Goal: Task Accomplishment & Management: Complete application form

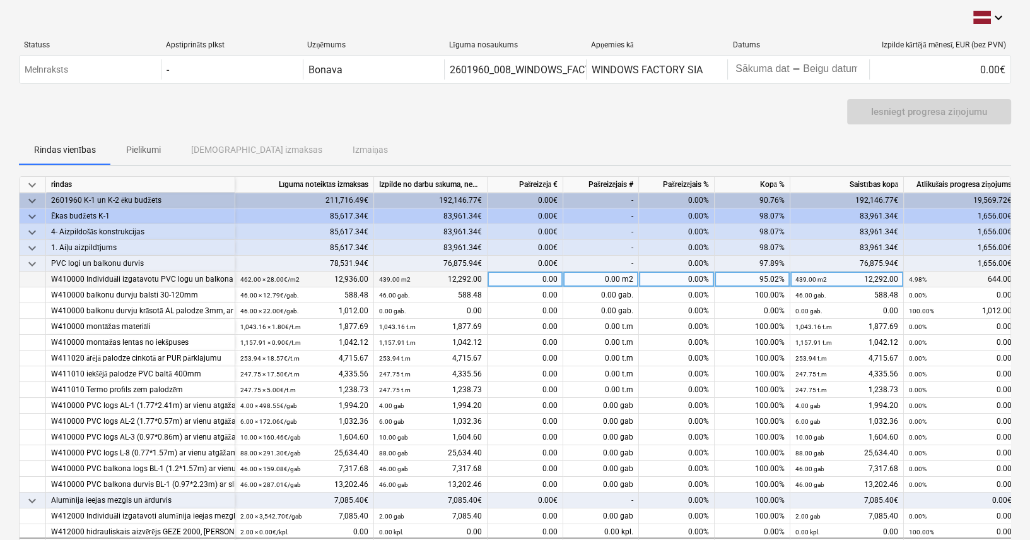
click at [533, 277] on div "0.00" at bounding box center [526, 279] width 76 height 16
click at [594, 280] on div "0.00 m2" at bounding box center [601, 279] width 76 height 16
type input "50"
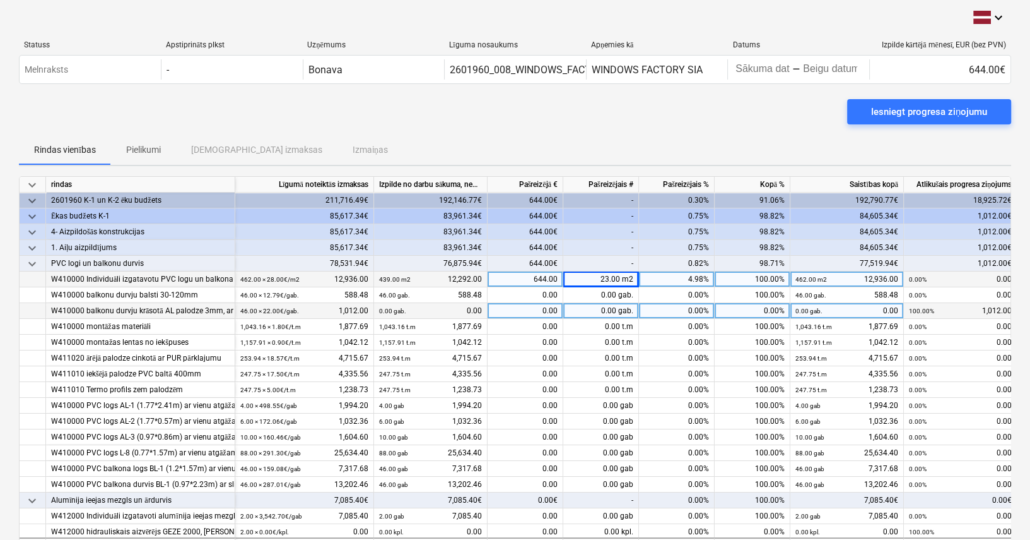
click at [608, 305] on div "0.00 gab." at bounding box center [601, 311] width 76 height 16
type input "48"
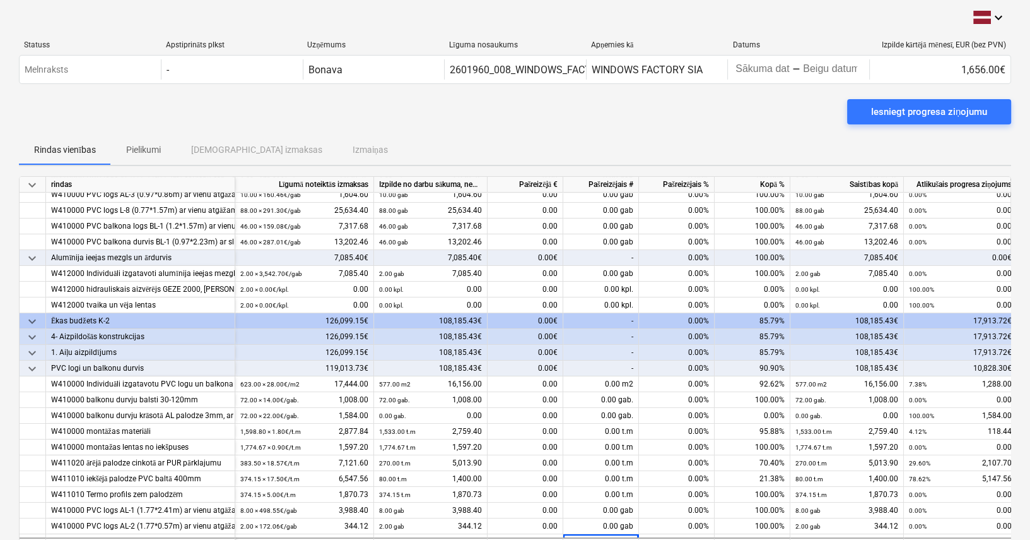
scroll to position [257, 0]
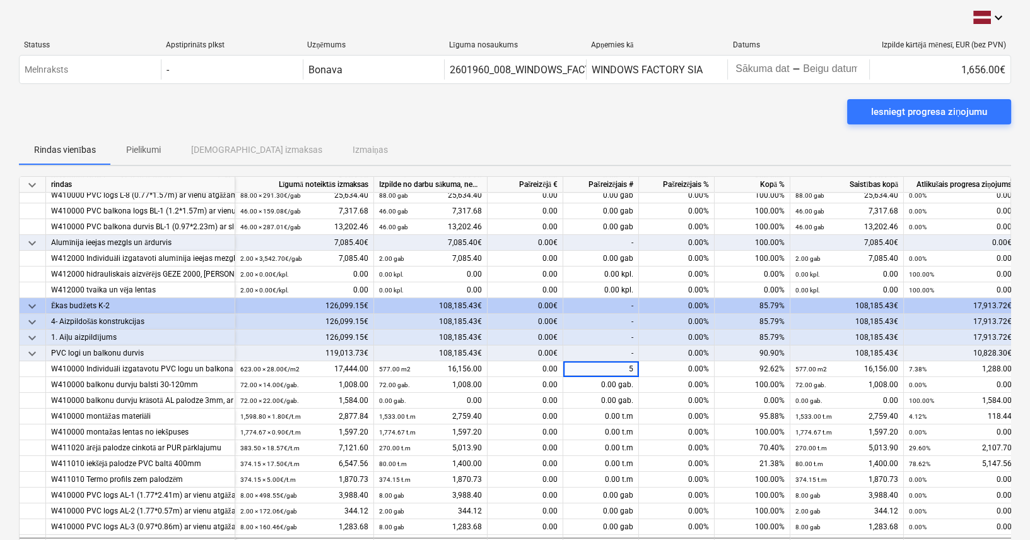
type input "50"
type input "500"
type input "300"
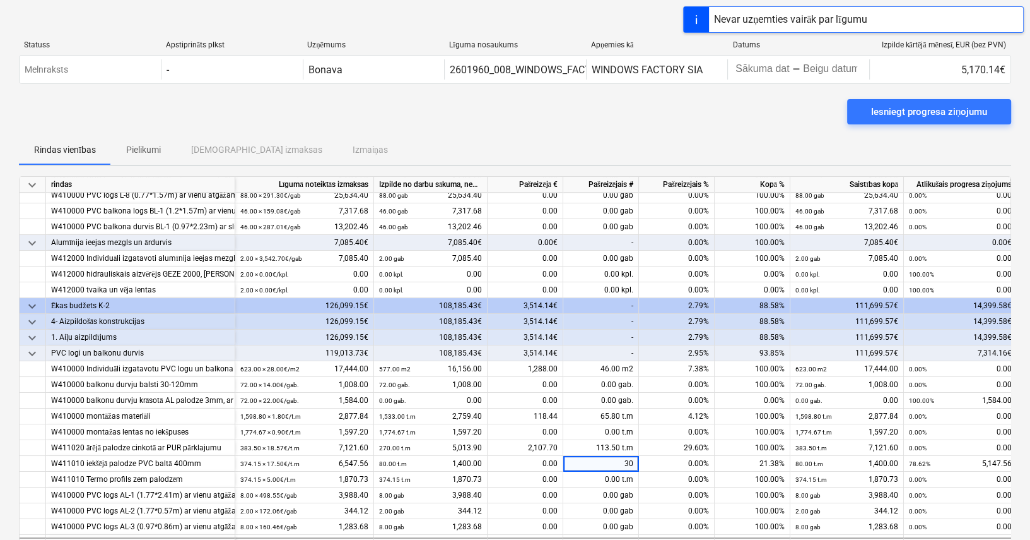
type input "300"
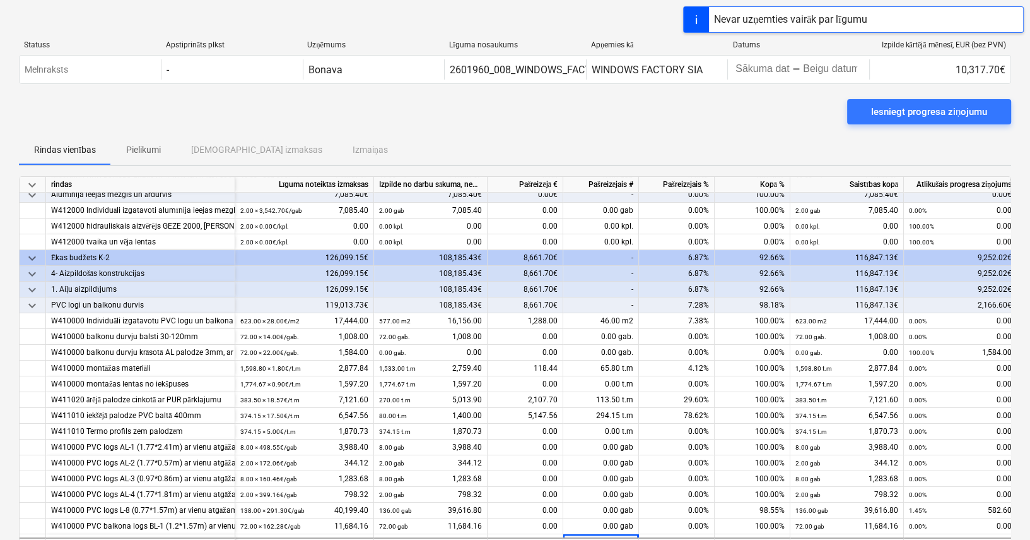
scroll to position [321, 0]
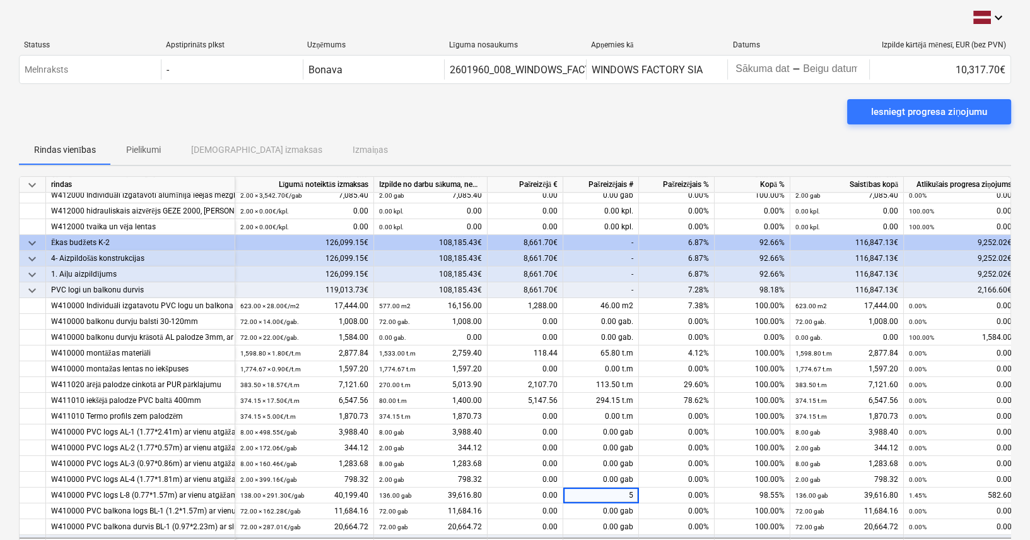
type input "50"
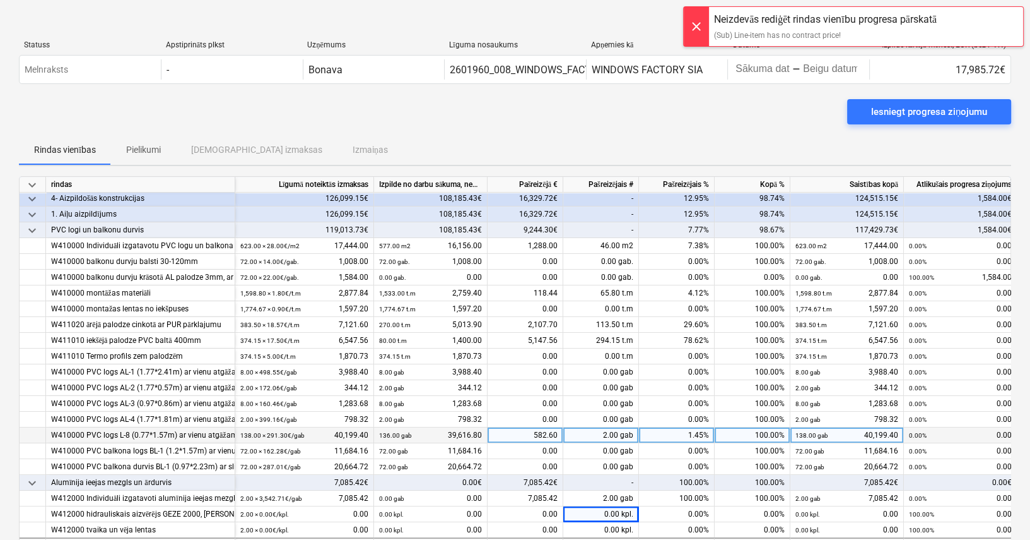
scroll to position [384, 0]
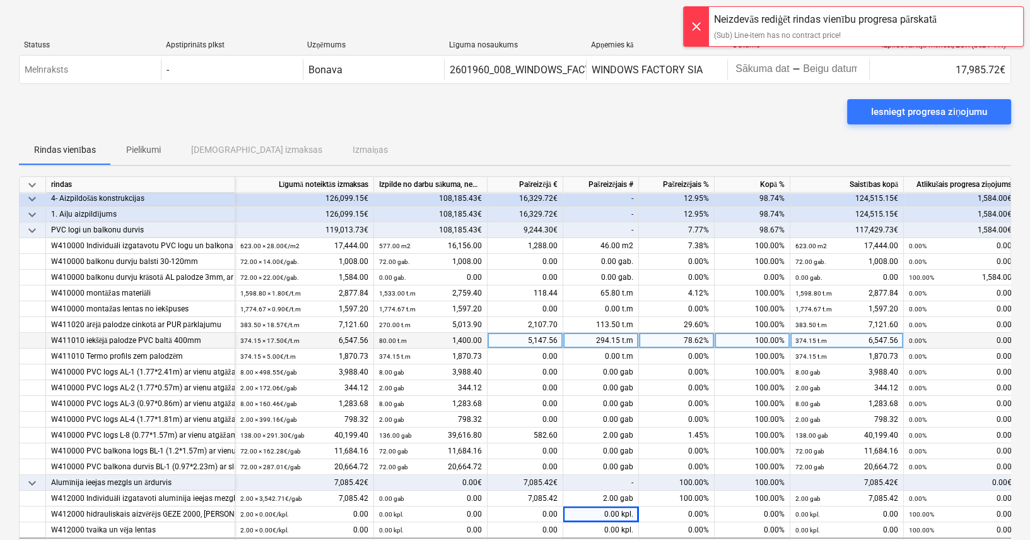
click at [630, 334] on div "294.15 t.m" at bounding box center [601, 341] width 76 height 16
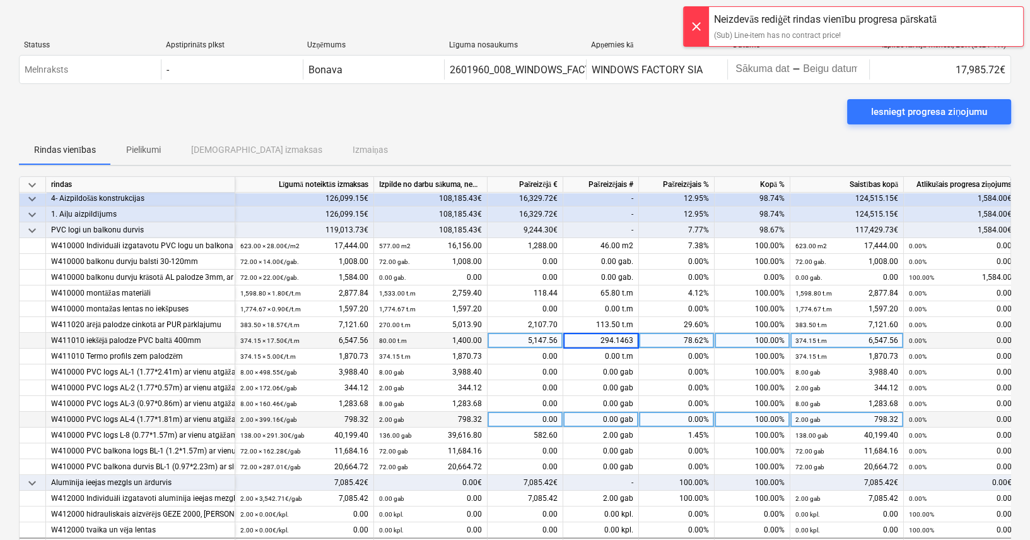
click at [579, 418] on div "0.00 gab" at bounding box center [601, 419] width 76 height 16
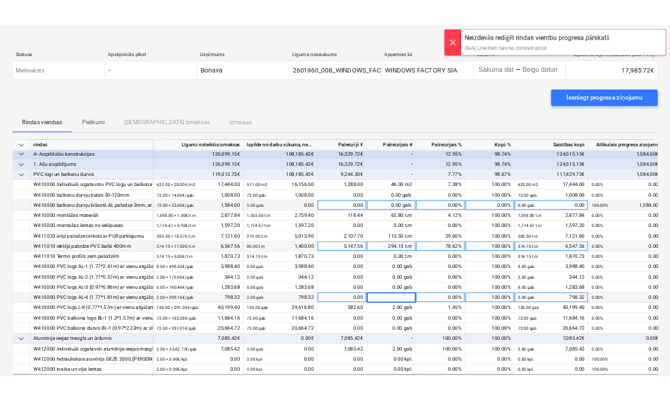
scroll to position [108, 0]
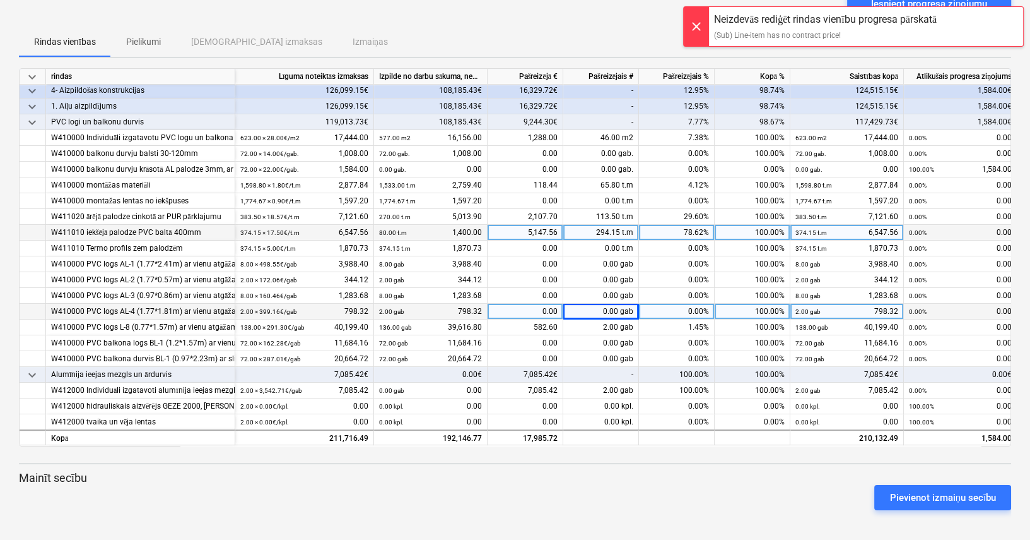
click at [694, 24] on div at bounding box center [696, 26] width 25 height 39
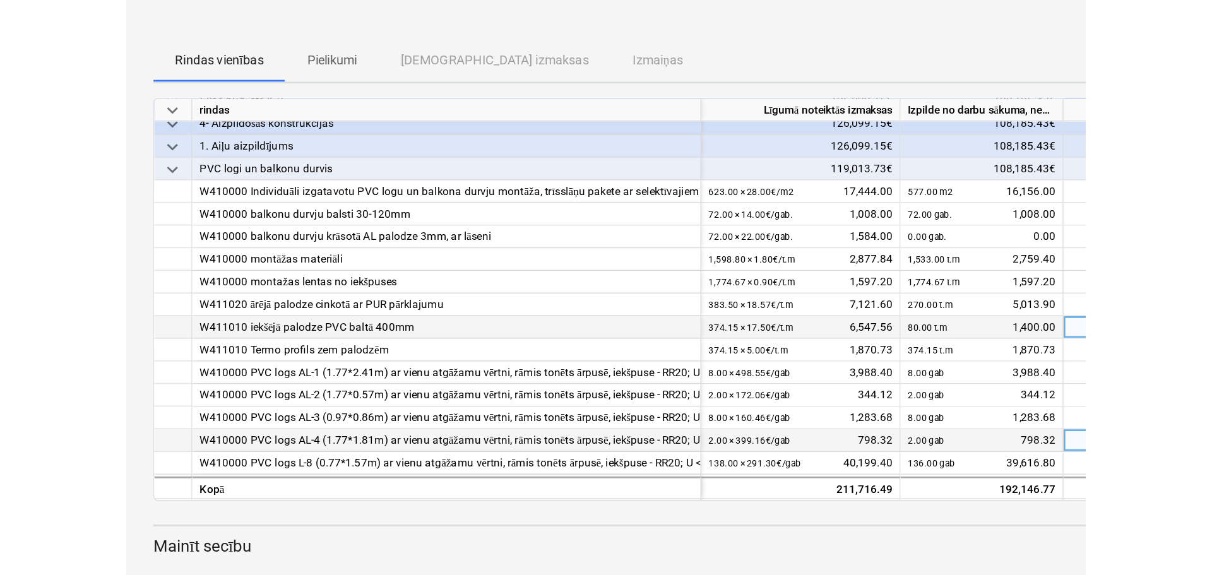
scroll to position [356, 0]
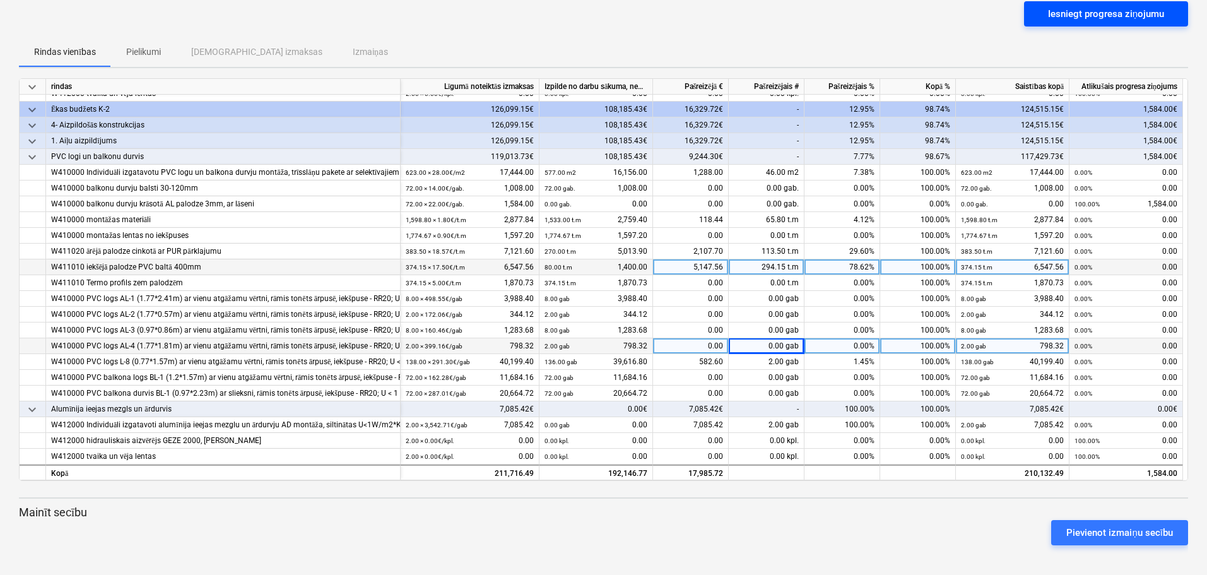
click at [1034, 11] on div "Iesniegt progresa ziņojumu" at bounding box center [1106, 14] width 116 height 16
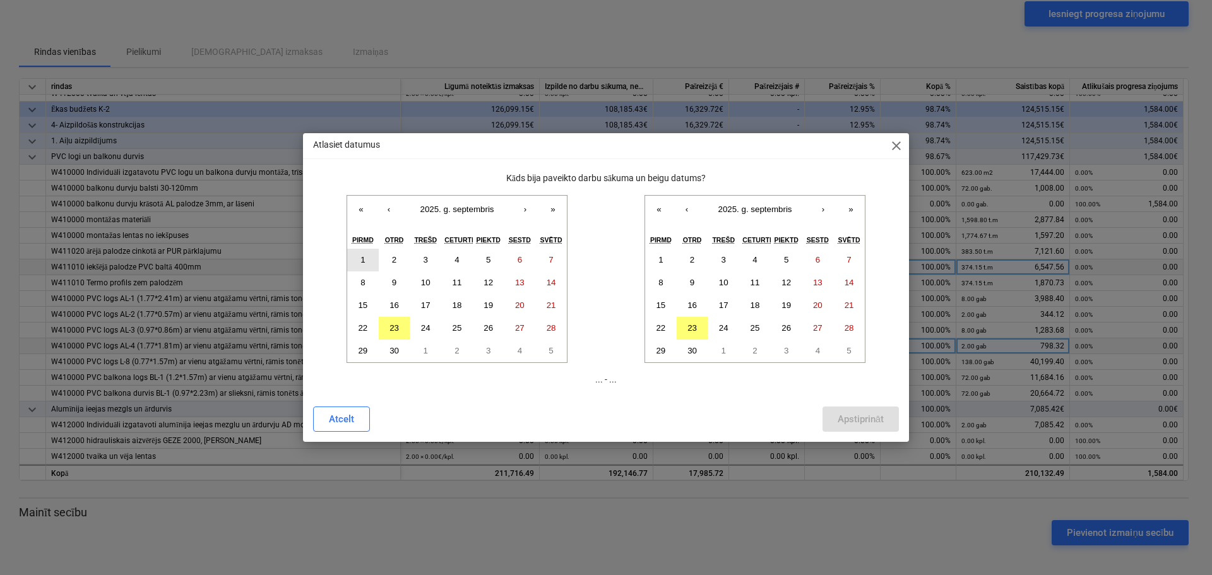
click at [357, 256] on button "1" at bounding box center [363, 260] width 32 height 23
click at [692, 326] on abbr "23" at bounding box center [691, 327] width 9 height 9
click at [859, 414] on div "Apstiprināt" at bounding box center [860, 419] width 46 height 16
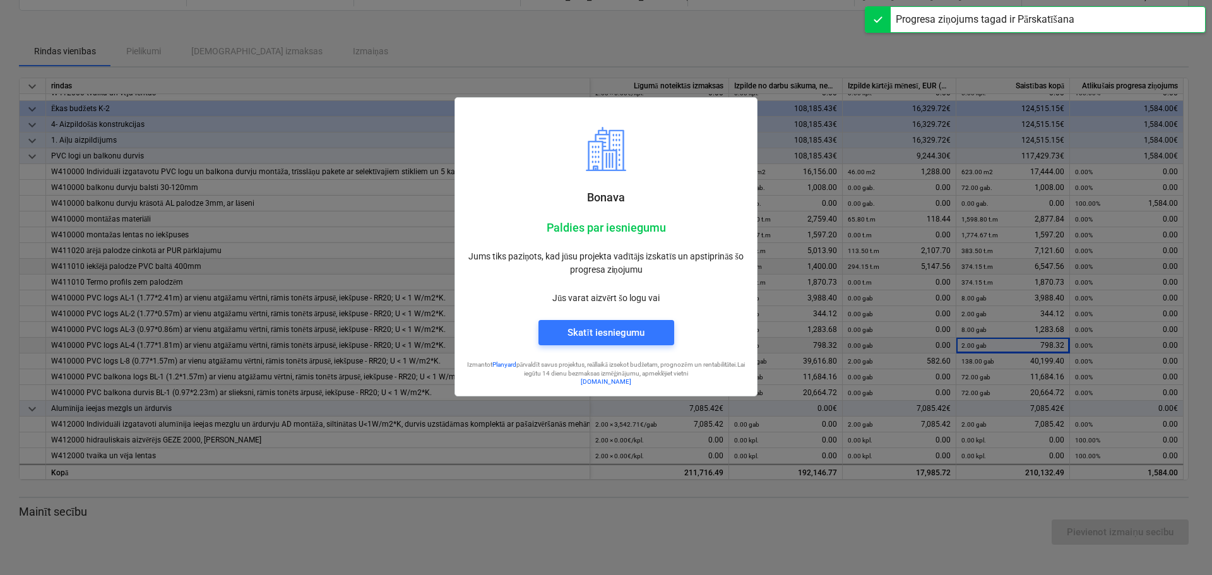
scroll to position [73, 0]
